Goal: Communication & Community: Answer question/provide support

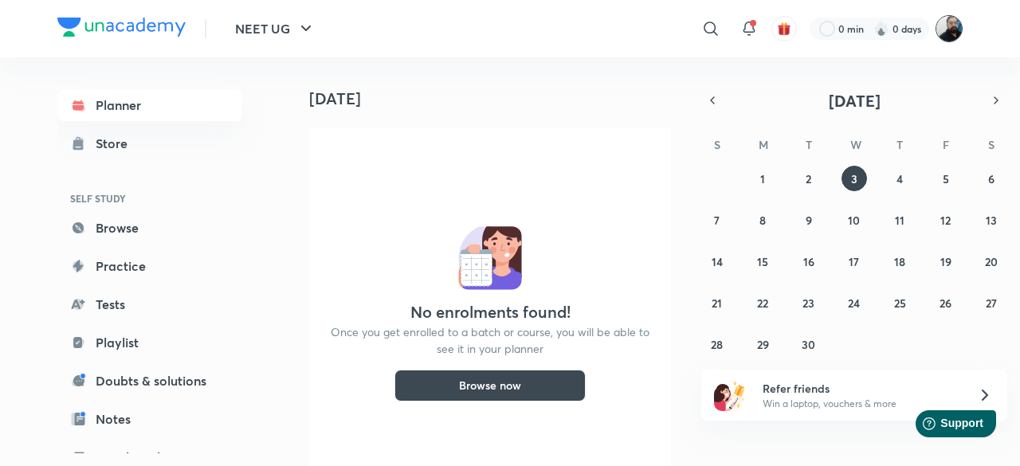
click at [944, 32] on img at bounding box center [949, 28] width 27 height 27
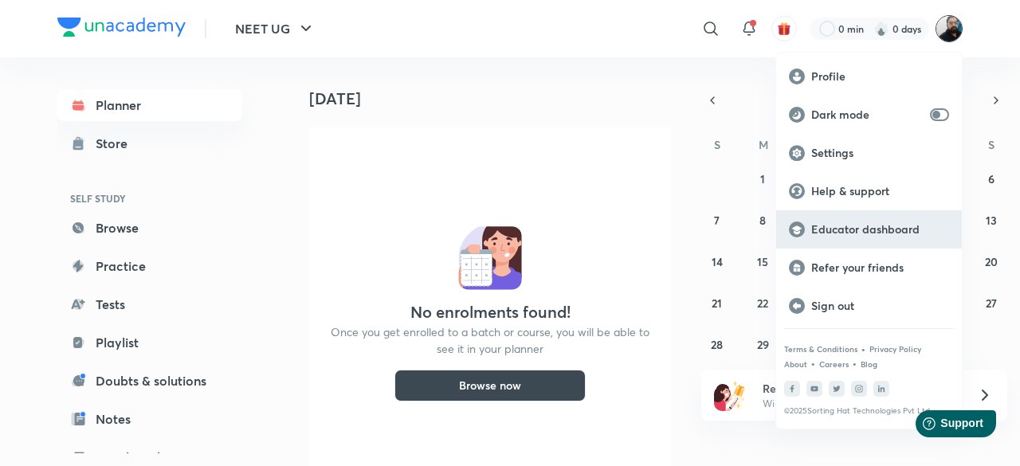
click at [842, 220] on div "Educator dashboard" at bounding box center [869, 229] width 186 height 38
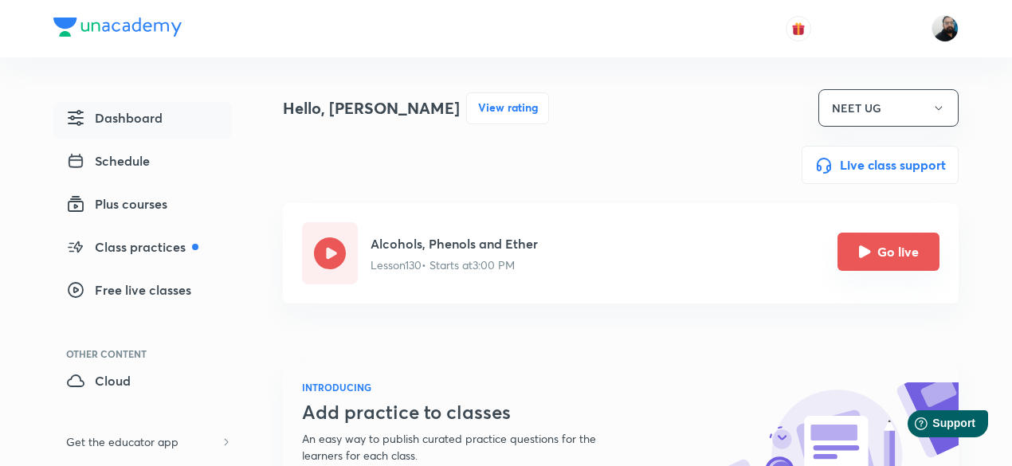
click at [871, 254] on icon "Go live" at bounding box center [865, 252] width 13 height 13
click at [867, 250] on icon "Go live" at bounding box center [865, 252] width 12 height 12
